Goal: Task Accomplishment & Management: Manage account settings

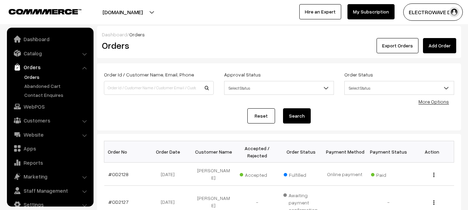
click at [26, 73] on link "Orders" at bounding box center [57, 76] width 69 height 7
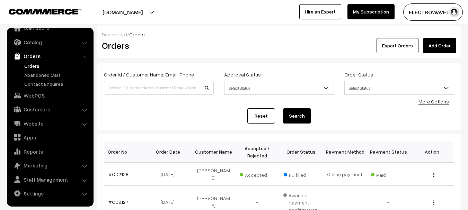
click at [39, 65] on link "Orders" at bounding box center [57, 65] width 69 height 7
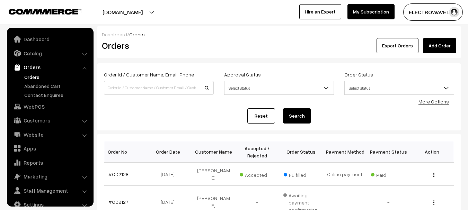
scroll to position [11, 0]
